Goal: Information Seeking & Learning: Understand process/instructions

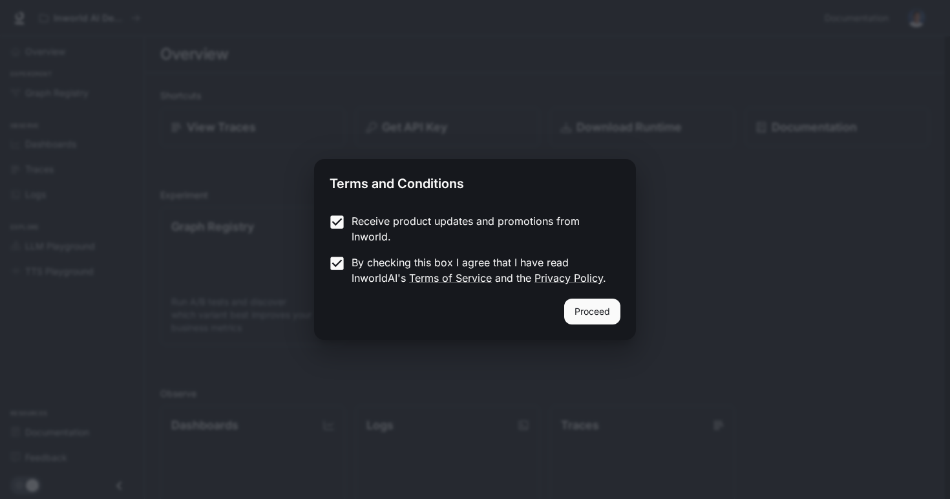
click at [577, 308] on button "Proceed" at bounding box center [592, 312] width 56 height 26
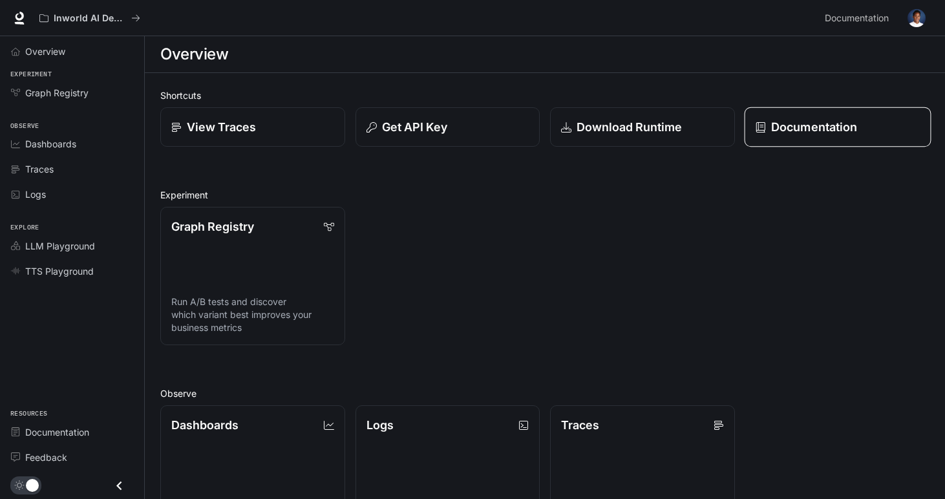
click at [833, 129] on p "Documentation" at bounding box center [814, 126] width 86 height 17
